Goal: Task Accomplishment & Management: Use online tool/utility

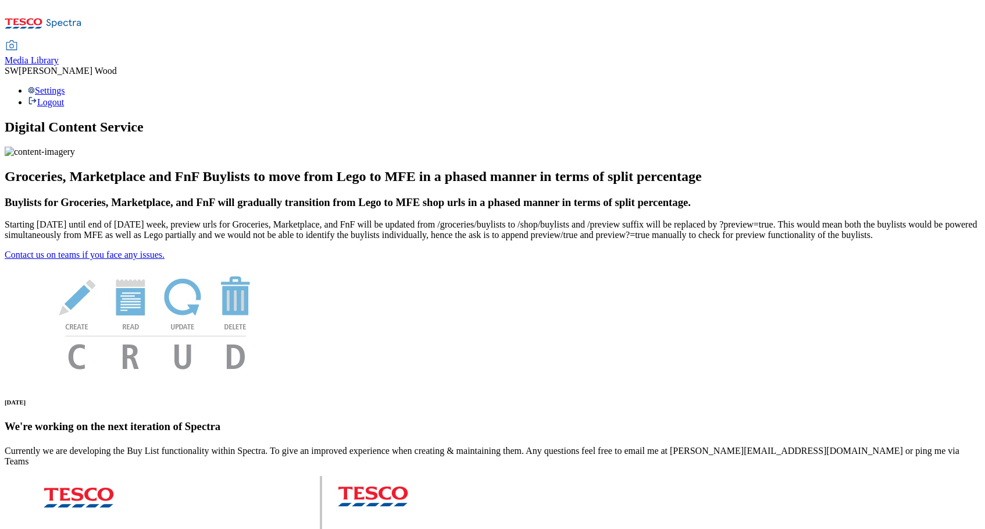
click at [59, 55] on span "Media Library" at bounding box center [32, 60] width 54 height 10
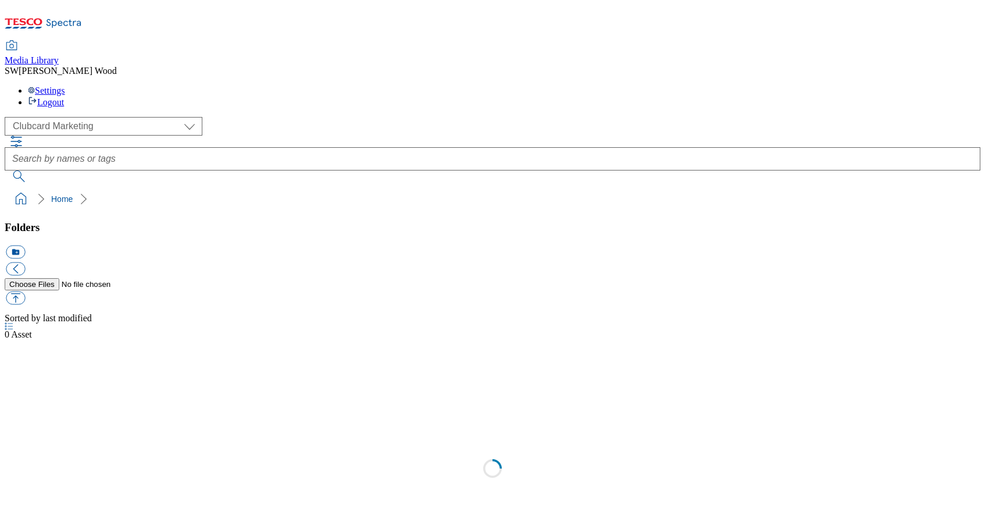
scroll to position [1, 0]
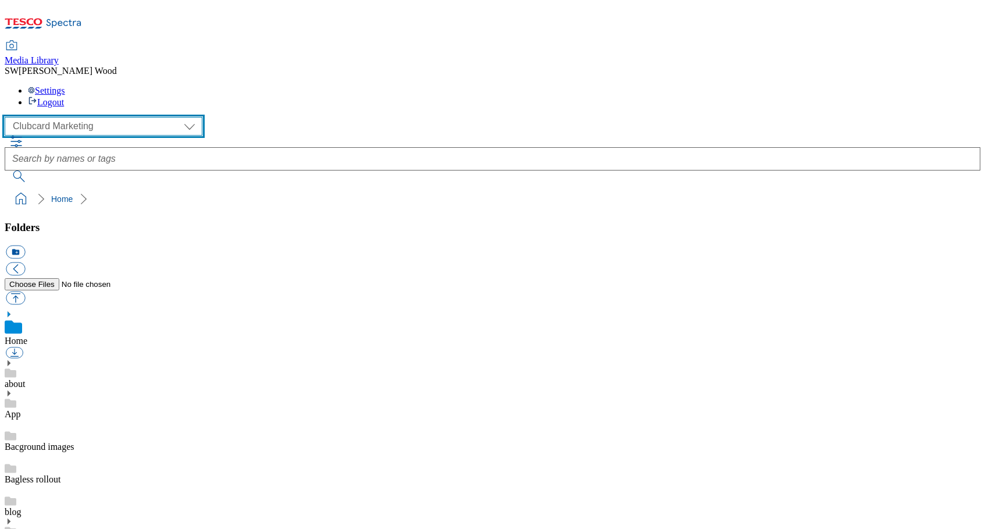
select select "flare-ghs-mktg"
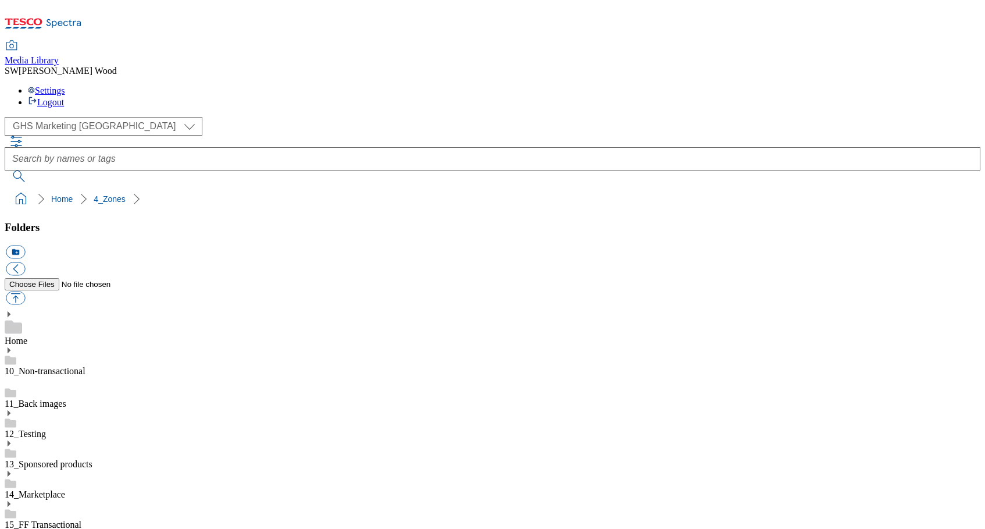
drag, startPoint x: 38, startPoint y: 478, endPoint x: 95, endPoint y: 464, distance: 58.8
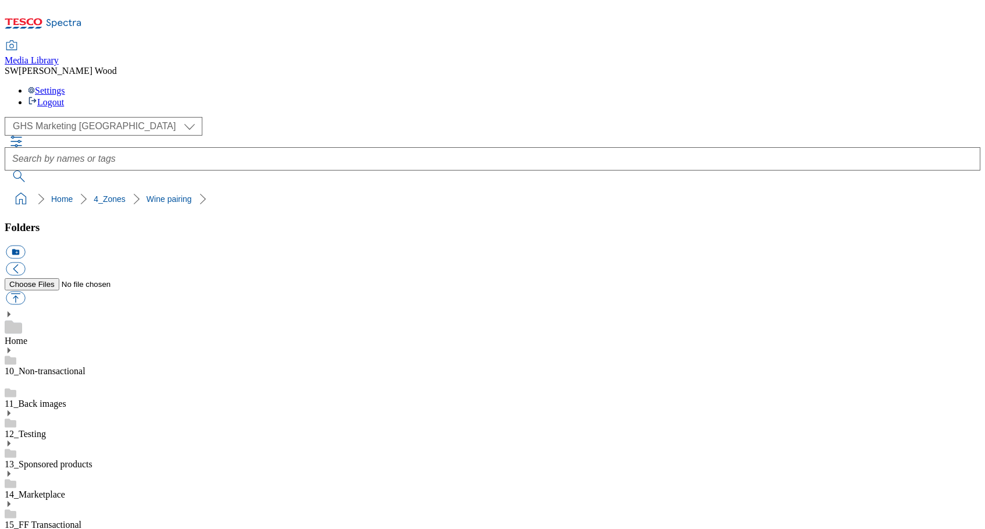
scroll to position [2355, 0]
click at [25, 245] on button "icon_new_folder" at bounding box center [15, 251] width 19 height 13
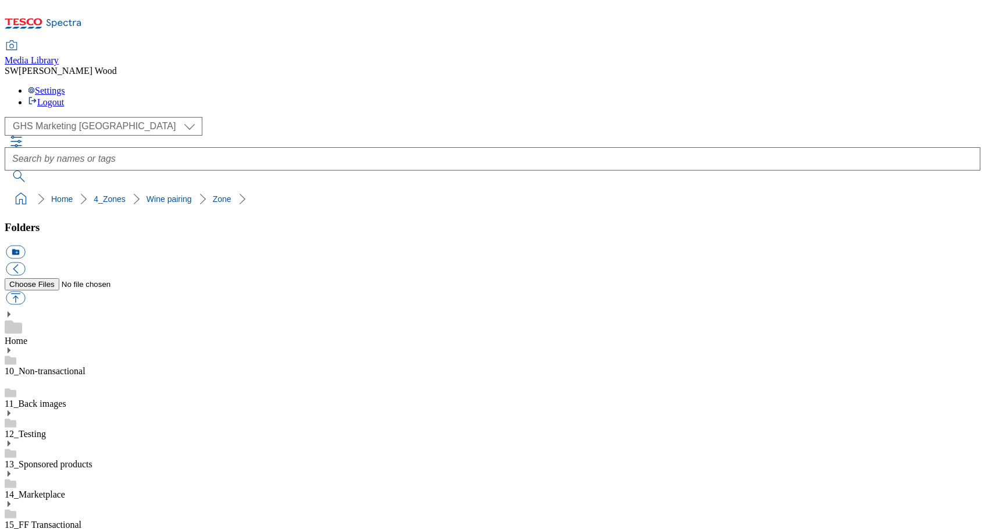
type input "2025"
click at [25, 245] on button "icon_new_folder" at bounding box center [15, 251] width 19 height 13
paste input "2532-WF-500150"
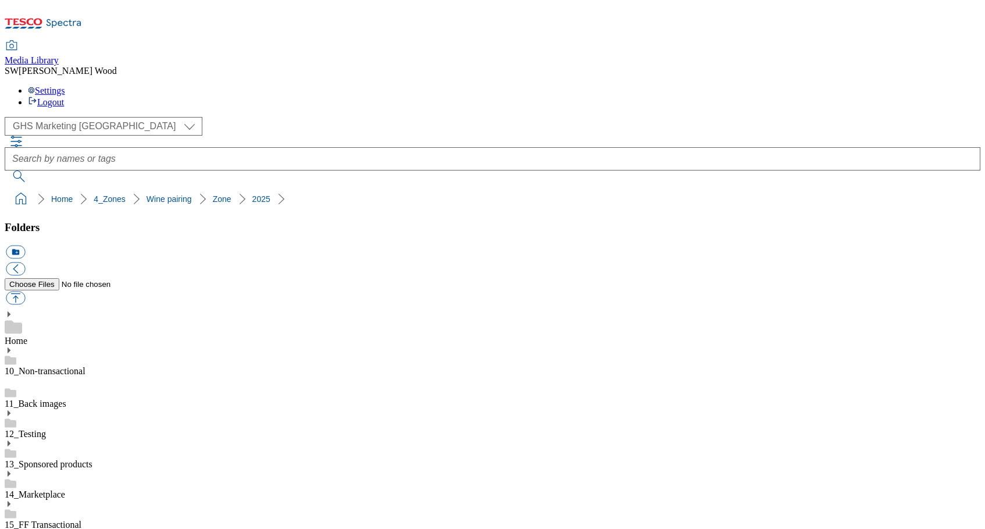
type input "2532-WF-500150"
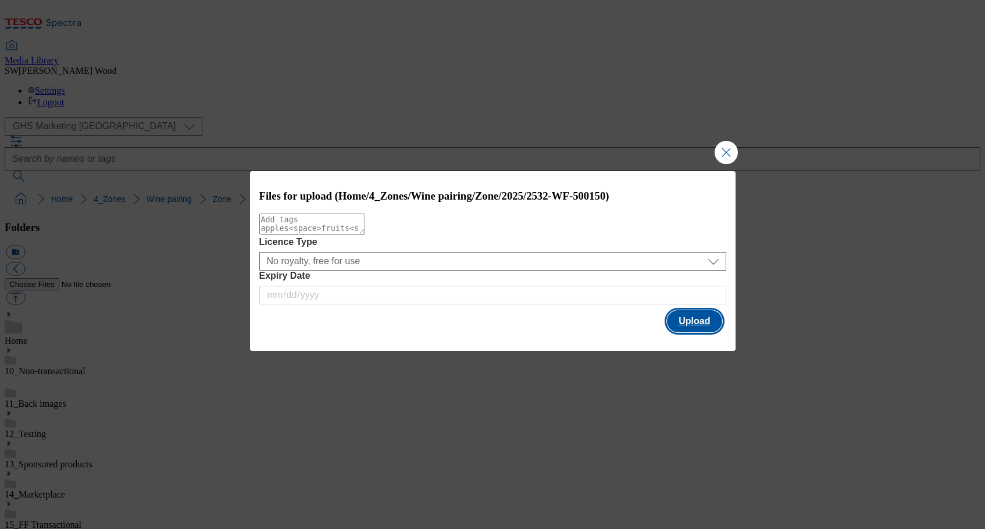
click at [706, 326] on button "Upload" at bounding box center [694, 321] width 55 height 22
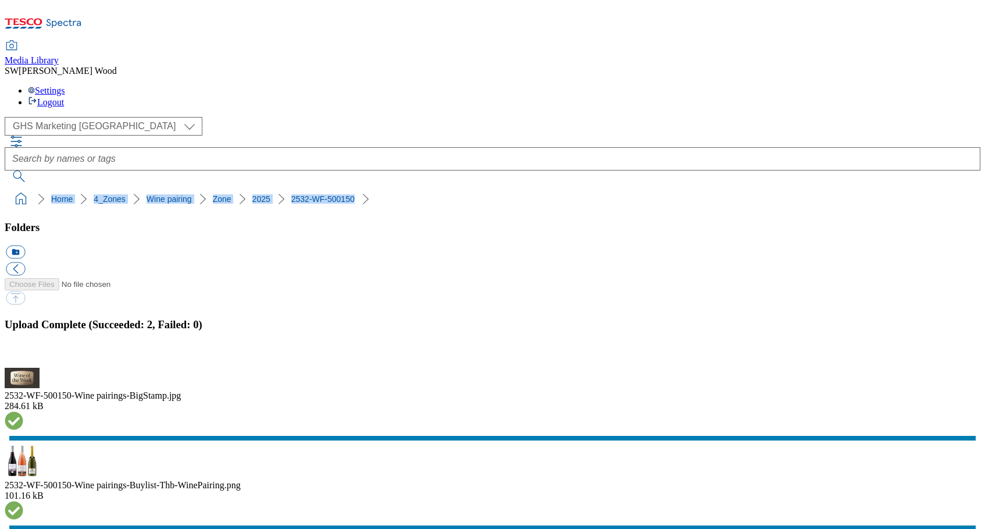
drag, startPoint x: 165, startPoint y: 110, endPoint x: 0, endPoint y: 111, distance: 165.2
click at [5, 188] on nav "Home 4_Zones Wine pairing Zone 2025 2532-WF-500150" at bounding box center [493, 199] width 976 height 22
